Goal: Task Accomplishment & Management: Manage account settings

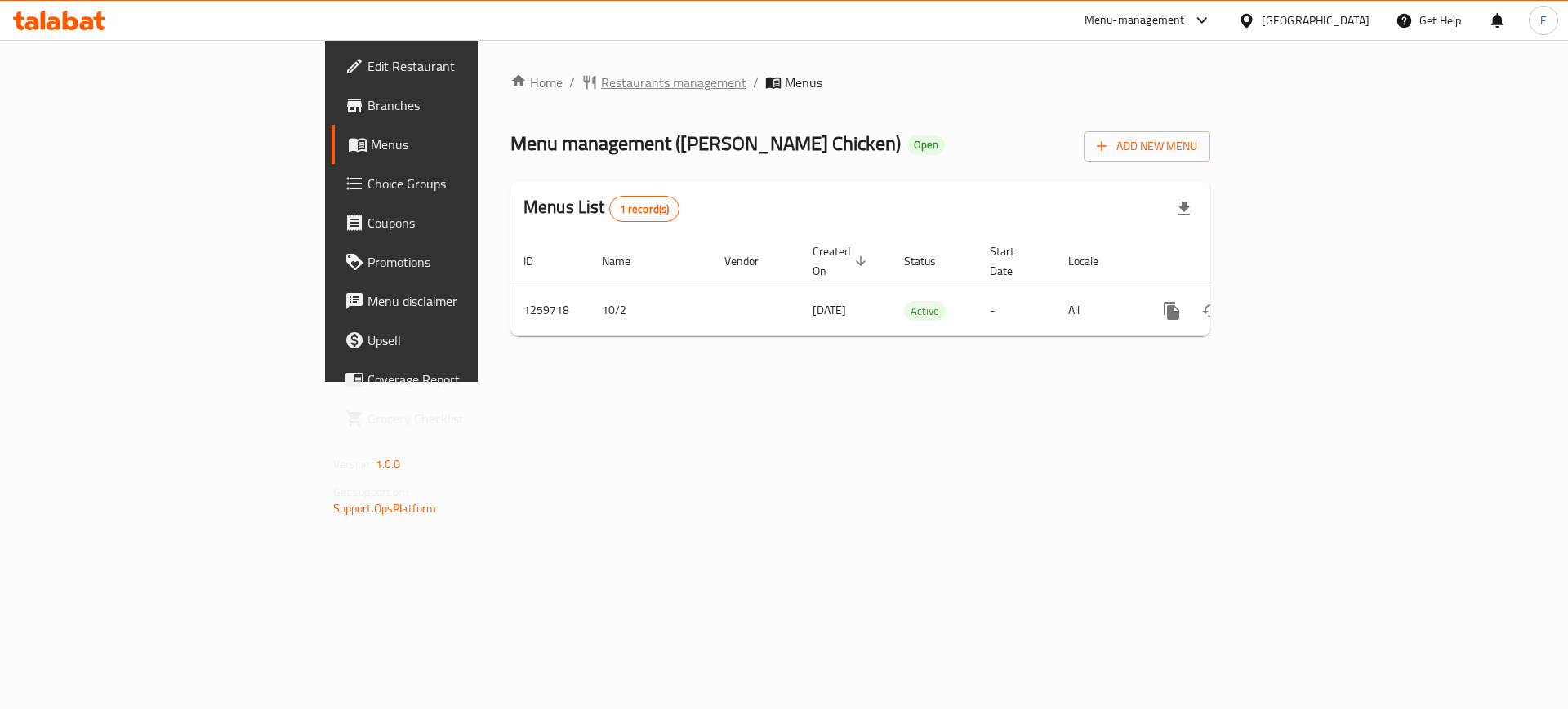
click at [601, 90] on span "Restaurants management" at bounding box center [674, 82] width 145 height 20
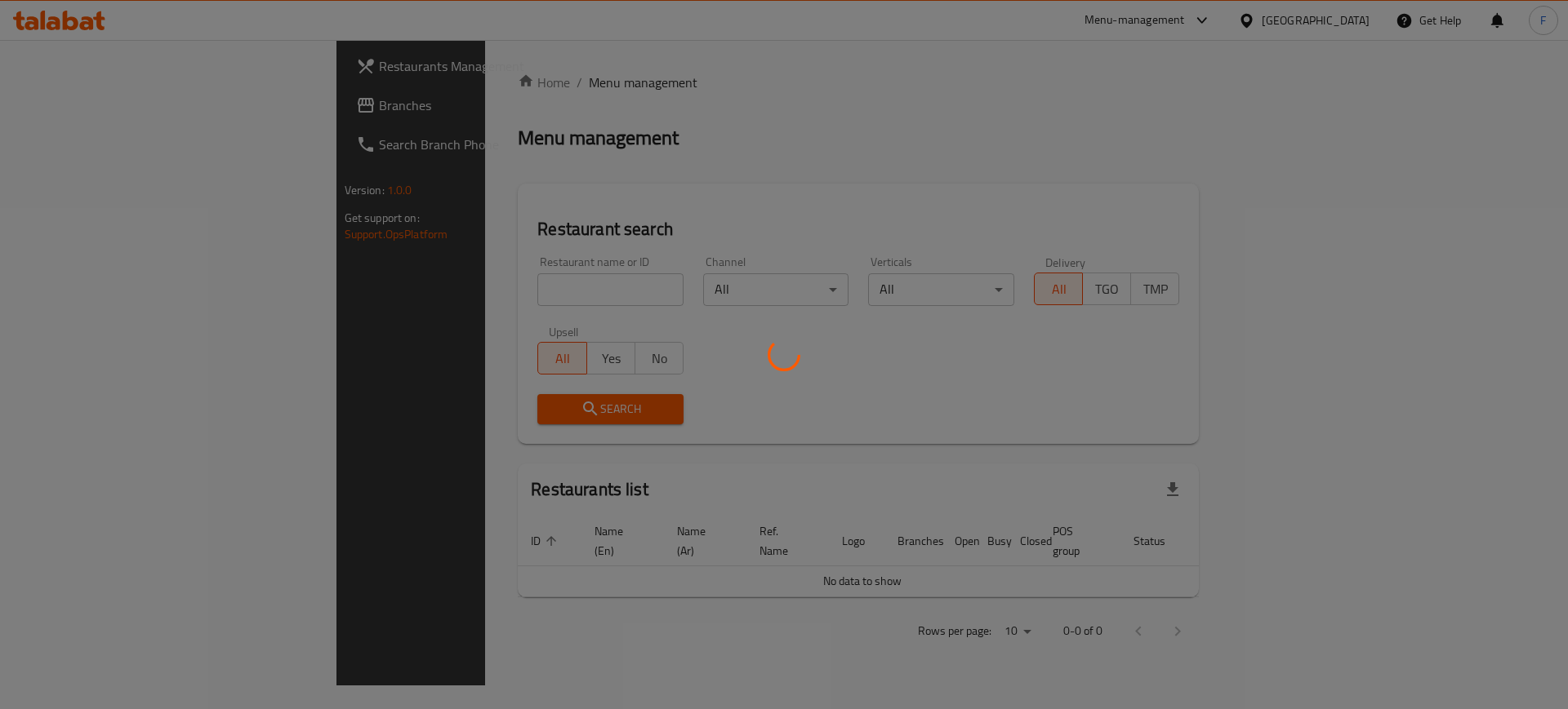
click at [441, 294] on div at bounding box center [784, 354] width 1568 height 709
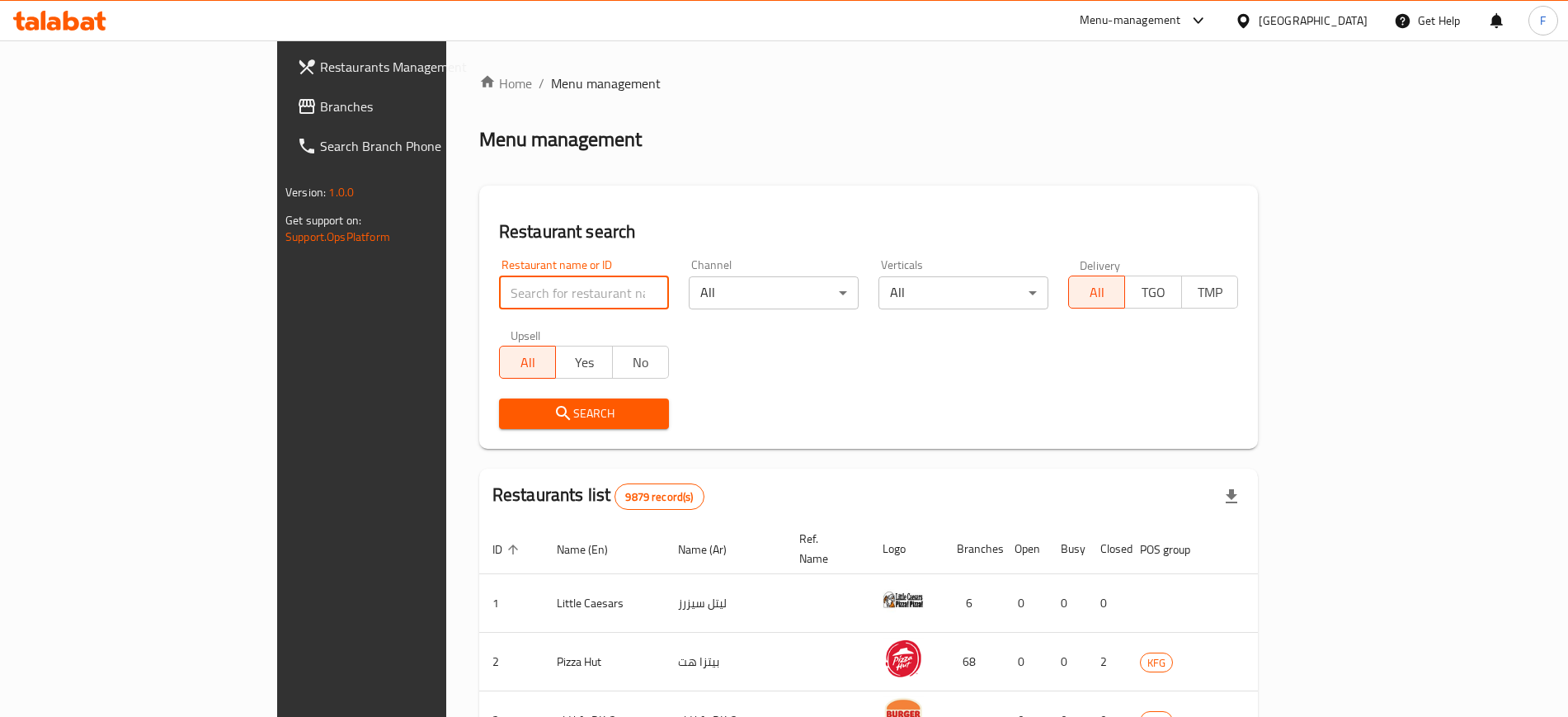
click at [500, 297] on input "search" at bounding box center [584, 293] width 170 height 33
click at [580, 191] on div "Restaurant search Restaurant name or ID Restaurant name or ID Channel All ​ Ver…" at bounding box center [869, 318] width 779 height 264
click at [567, 296] on input "search" at bounding box center [584, 293] width 170 height 33
type input "Chapati Al Freej"
click button "Search" at bounding box center [584, 414] width 170 height 30
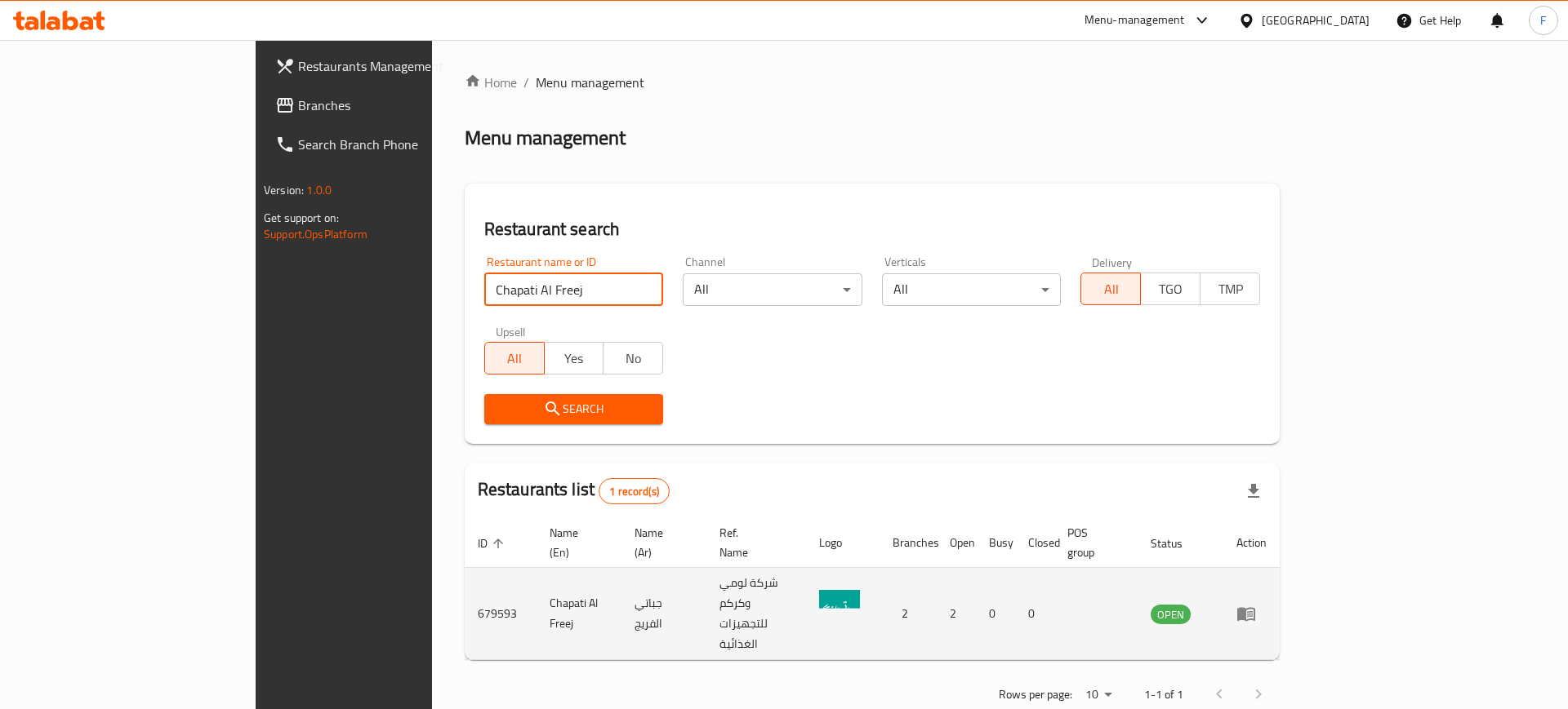
click at [1280, 590] on td "enhanced table" at bounding box center [1252, 614] width 56 height 92
click at [1267, 604] on link "enhanced table" at bounding box center [1252, 613] width 30 height 20
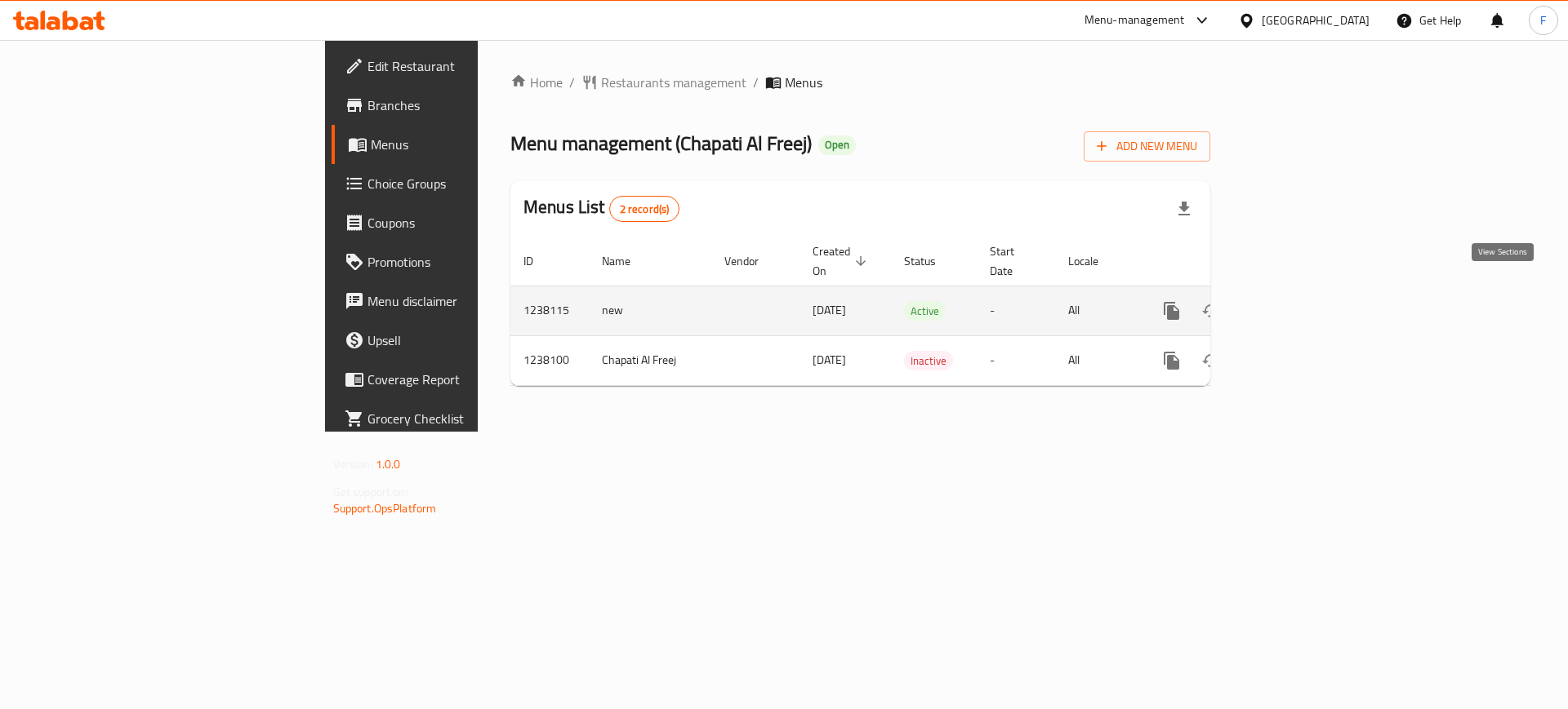
click at [1309, 292] on link "enhanced table" at bounding box center [1289, 311] width 39 height 39
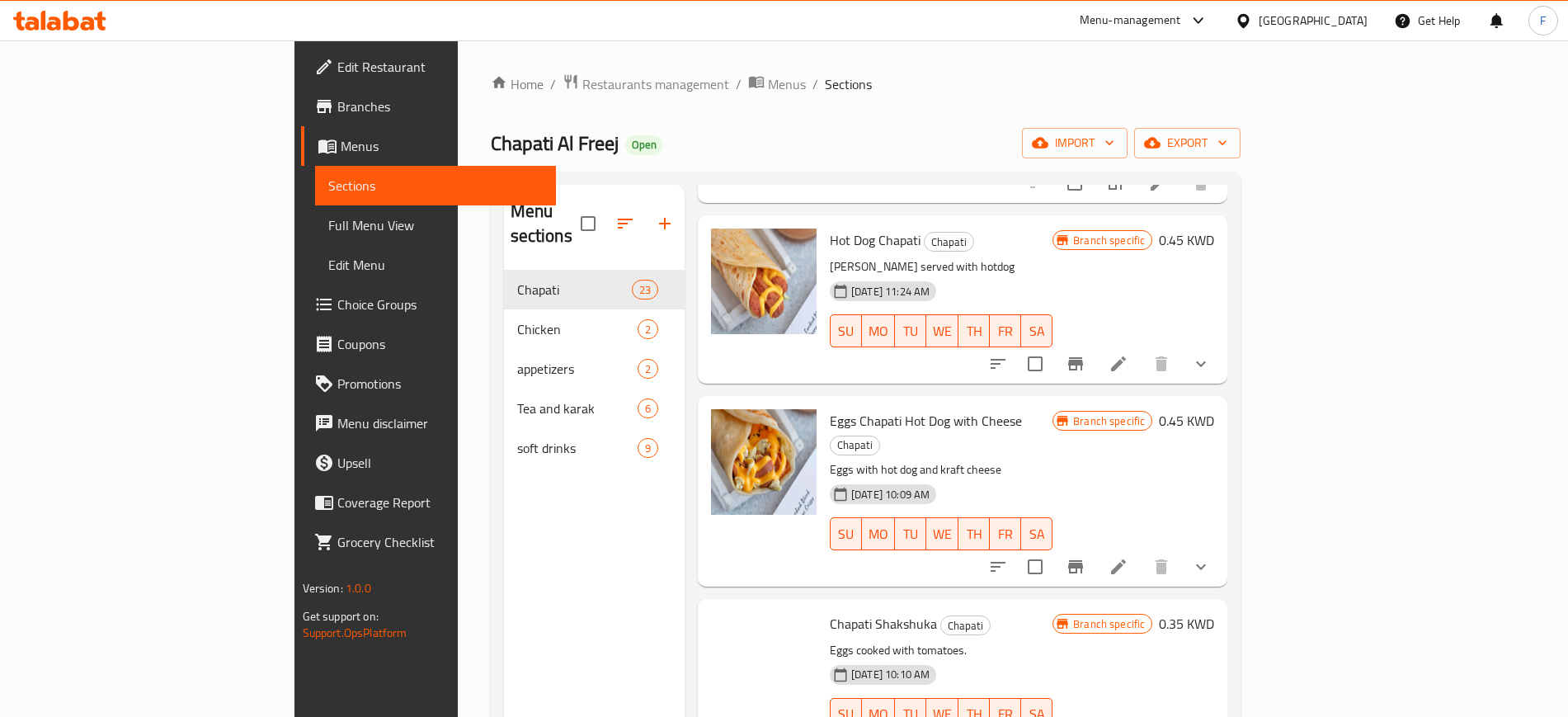
scroll to position [2785, 0]
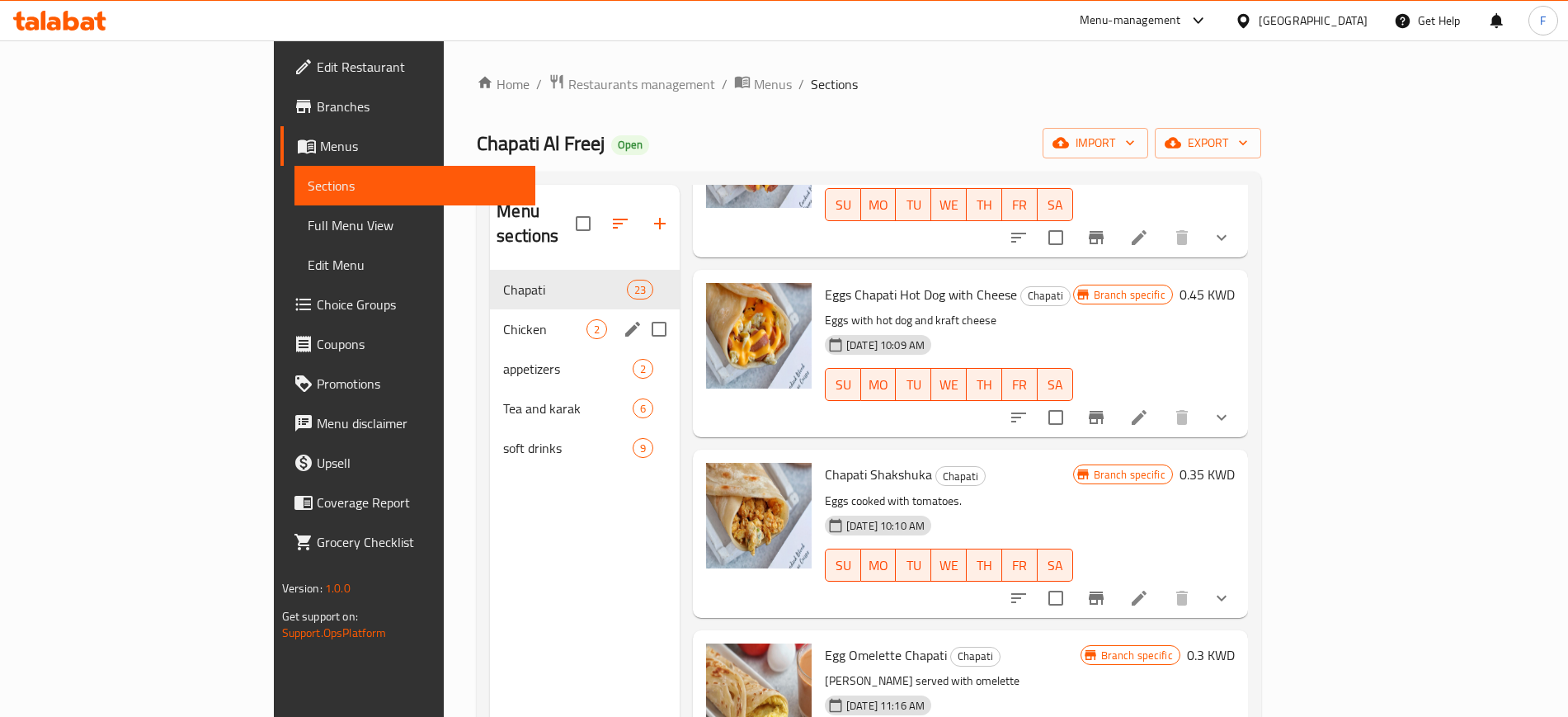
click at [503, 320] on span "Chicken" at bounding box center [544, 329] width 82 height 20
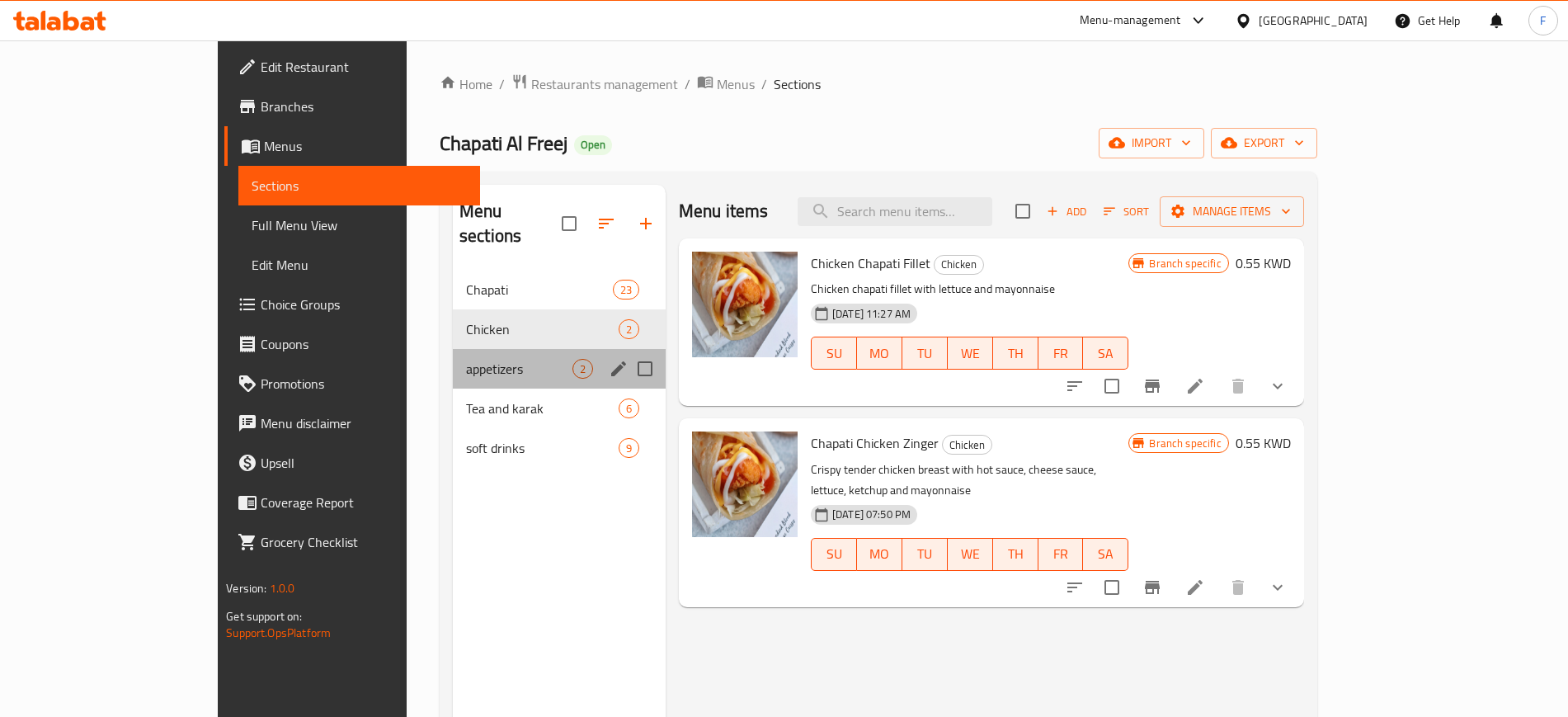
click at [453, 349] on div "appetizers 2" at bounding box center [559, 369] width 213 height 40
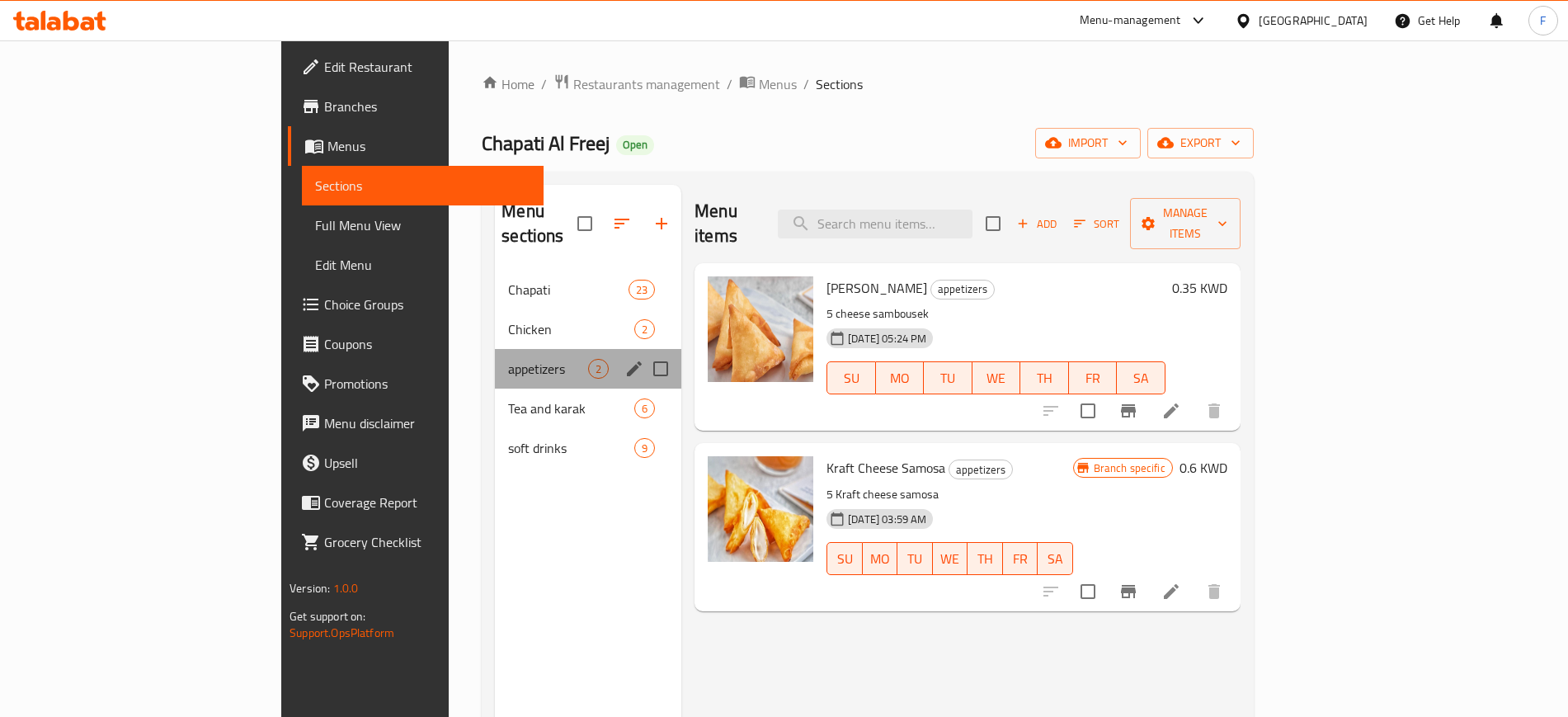
click at [495, 362] on div "appetizers 2" at bounding box center [588, 369] width 187 height 40
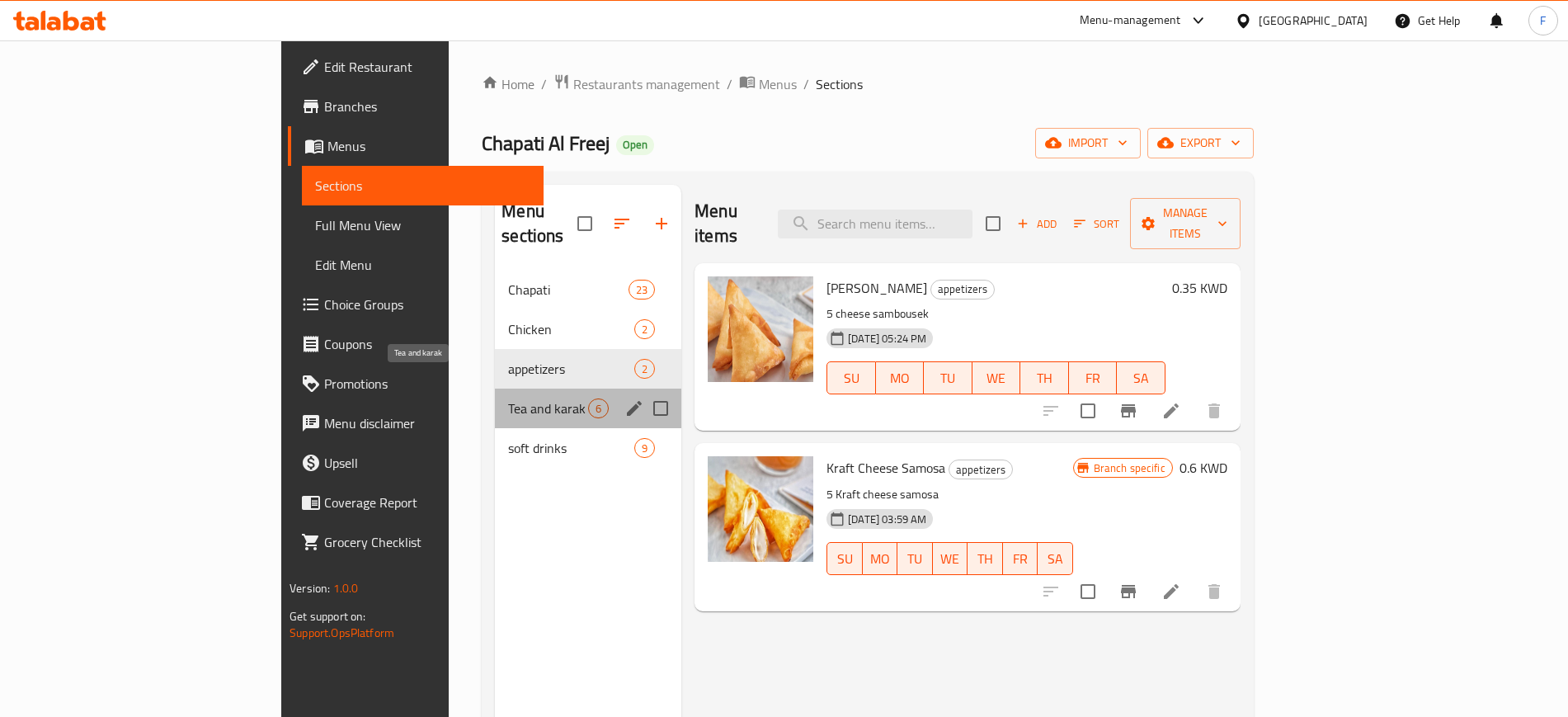
click at [508, 398] on span "Tea and karak" at bounding box center [548, 408] width 80 height 20
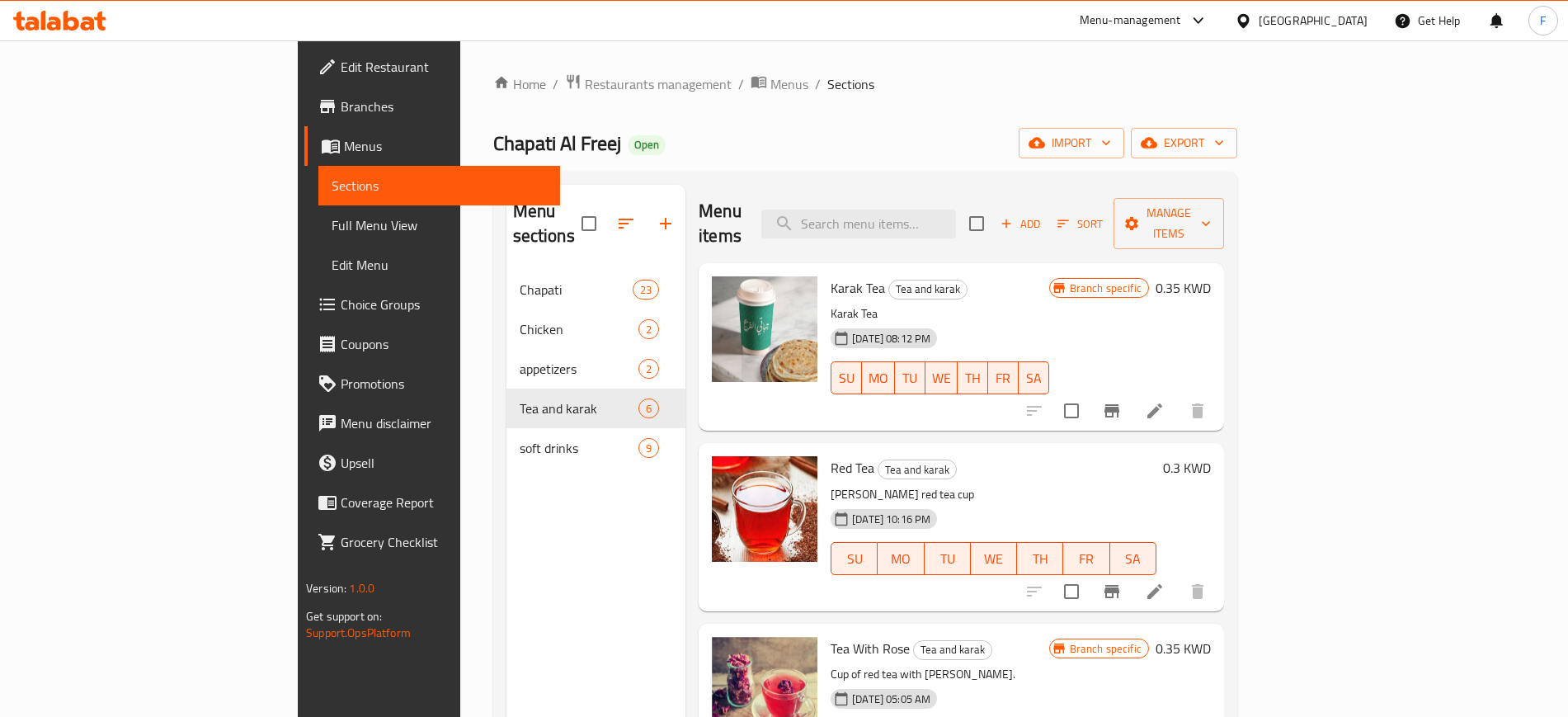
click at [1204, 36] on div "Menu-management" at bounding box center [1144, 21] width 155 height 40
click at [1181, 24] on div "Menu-management" at bounding box center [1130, 20] width 101 height 20
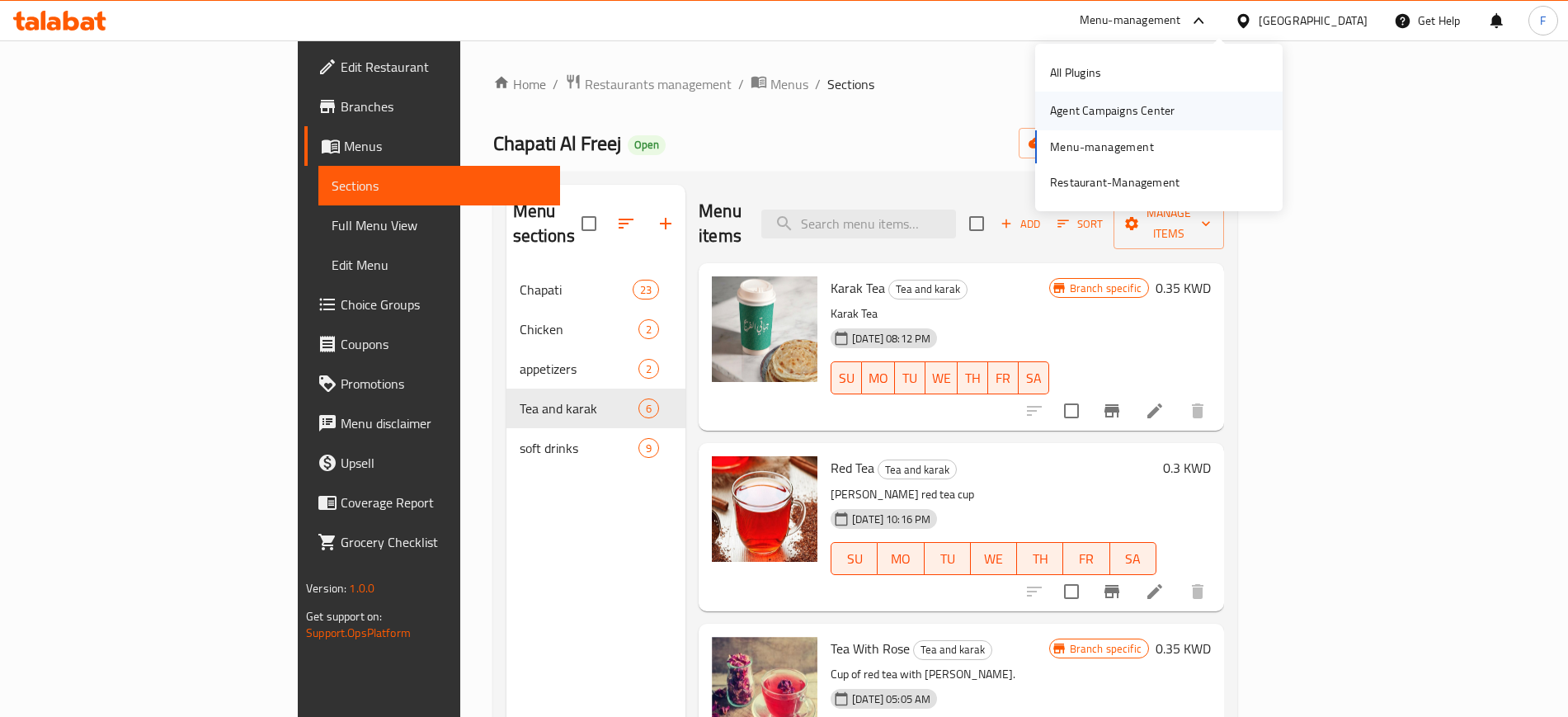
click at [1145, 114] on div "Agent Campaigns Center" at bounding box center [1112, 110] width 124 height 18
